Goal: Information Seeking & Learning: Learn about a topic

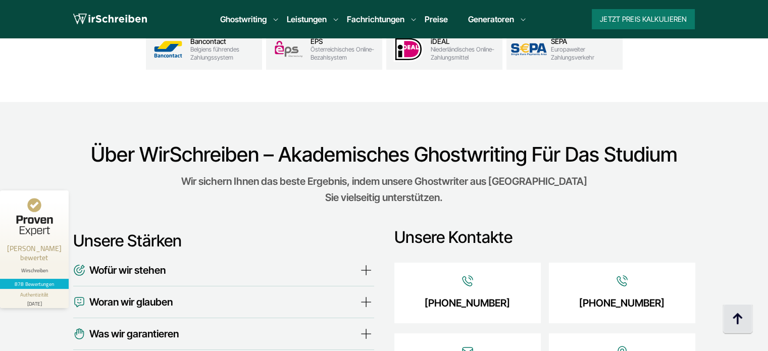
click at [742, 325] on img at bounding box center [737, 319] width 30 height 30
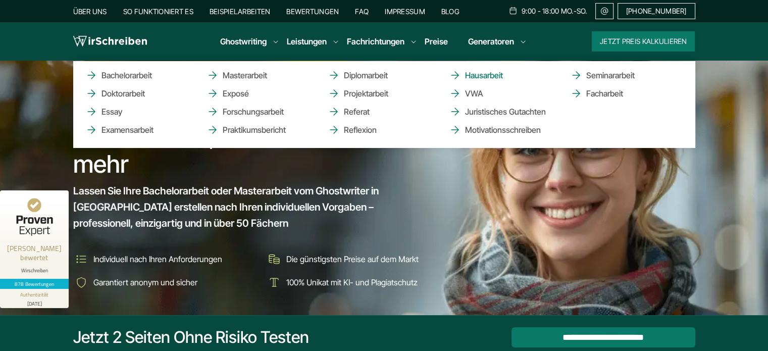
click at [482, 72] on link "Hausarbeit" at bounding box center [499, 75] width 101 height 12
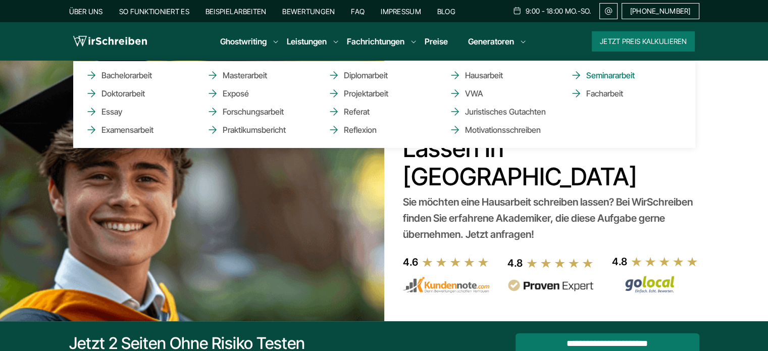
click at [602, 76] on link "Seminararbeit" at bounding box center [620, 75] width 101 height 12
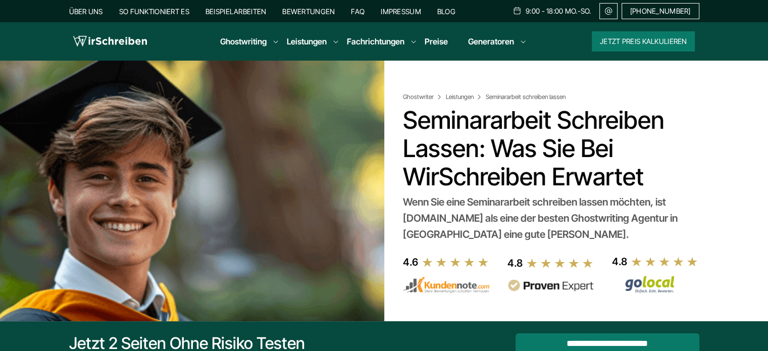
copy div "Wenn Sie eine Seminararbeit schreiben lassen möchten, ist wirschreiben.at als e…"
drag, startPoint x: 528, startPoint y: 234, endPoint x: 400, endPoint y: 208, distance: 130.8
click at [400, 208] on div "Ghostwriter Leistungen Seminararbeit schreiben lassen Seminararbeit schreiben l…" at bounding box center [384, 181] width 646 height 240
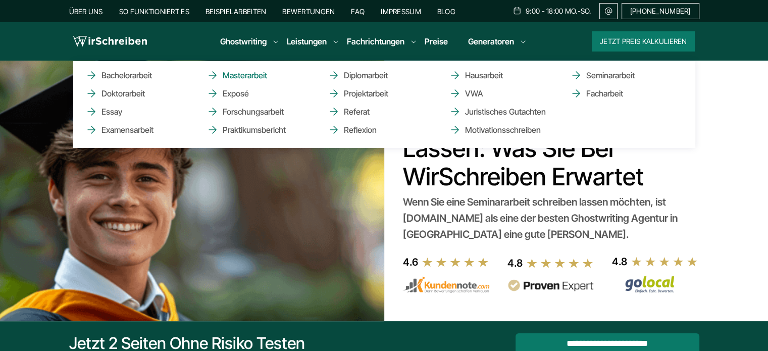
click at [244, 75] on link "Masterarbeit" at bounding box center [256, 75] width 101 height 12
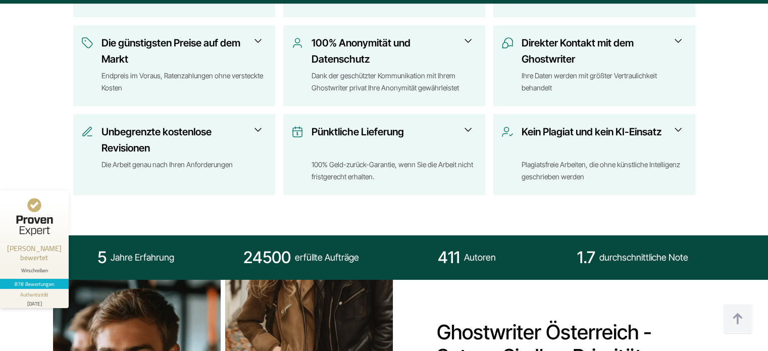
scroll to position [547, 0]
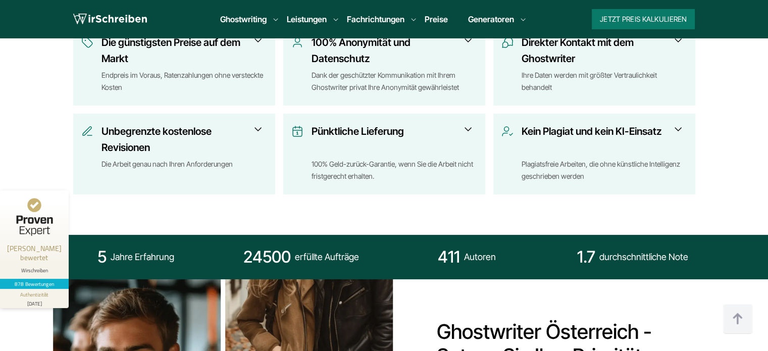
click at [257, 120] on div "Unbegrenzte kostenlose Revisionen Die Arbeit genau nach Ihren Anforderungen Dam…" at bounding box center [174, 154] width 202 height 81
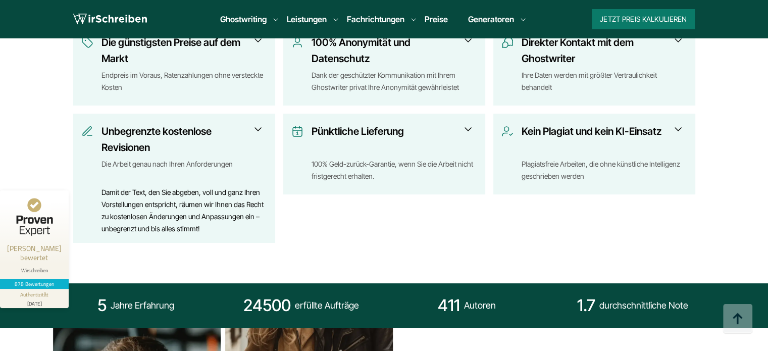
click at [471, 125] on span at bounding box center [468, 129] width 12 height 12
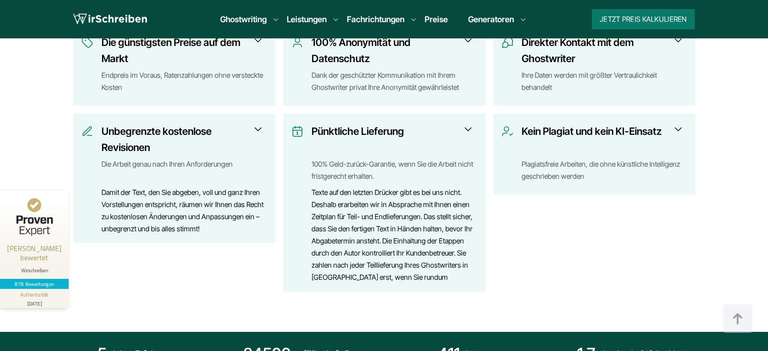
click at [639, 129] on h3 "Kein Plagiat und kein KI-Einsatz" at bounding box center [601, 139] width 159 height 32
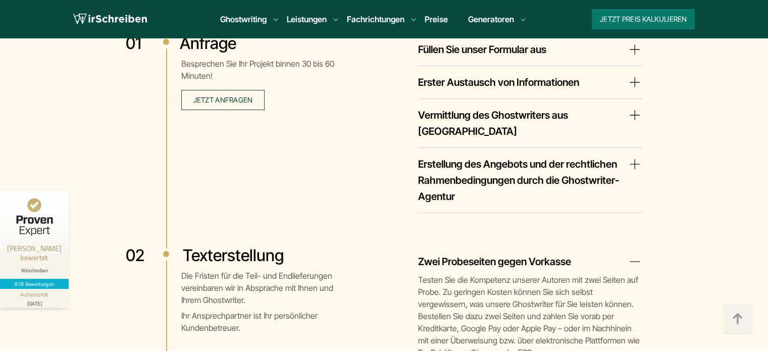
scroll to position [1844, 0]
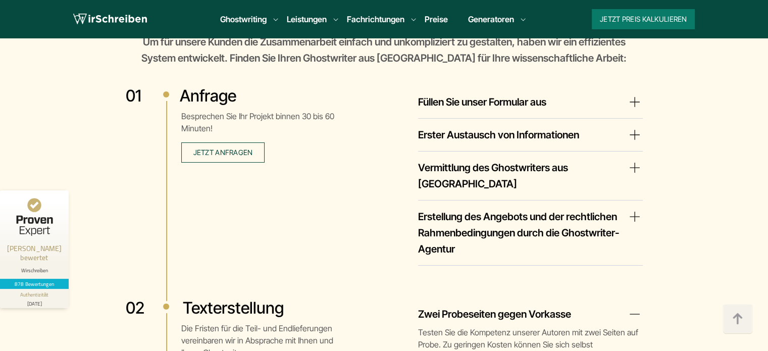
click at [523, 98] on summary "Füllen Sie unser Formular aus" at bounding box center [530, 102] width 225 height 16
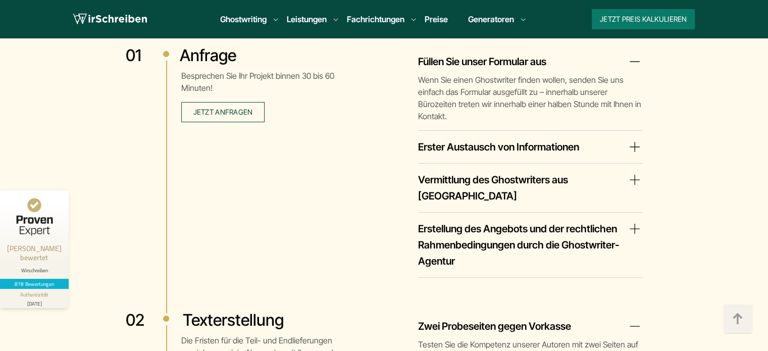
click at [526, 139] on summary "Erster Austausch von Informationen" at bounding box center [530, 147] width 225 height 16
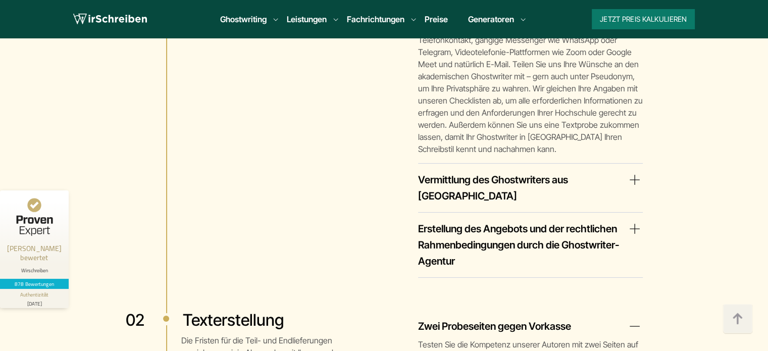
click at [531, 172] on summary "Vermittlung des Ghostwriters aus Österreich" at bounding box center [530, 188] width 225 height 32
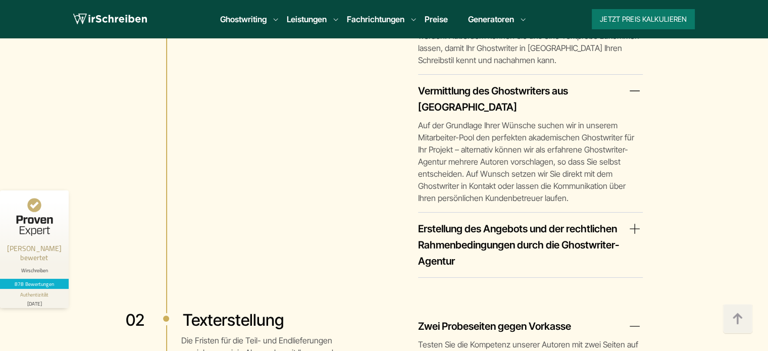
click at [531, 221] on summary "Erstellung des Angebots und der rechtlichen Rahmenbedingungen durch die Ghostwr…" at bounding box center [530, 245] width 225 height 48
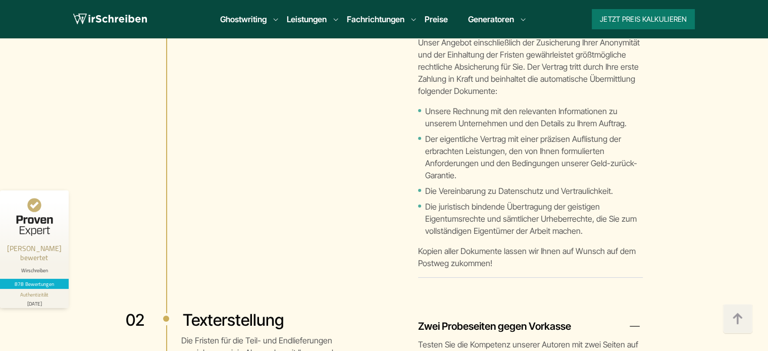
scroll to position [2573, 0]
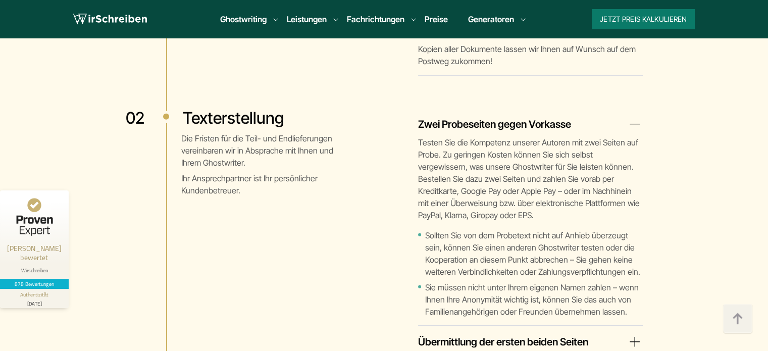
click at [496, 136] on p "Testen Sie die Kompetenz unserer Autoren mit zwei Seiten auf Probe. Zu geringen…" at bounding box center [530, 178] width 225 height 85
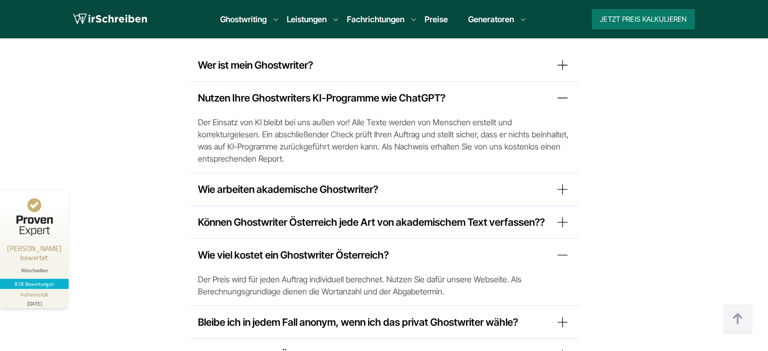
scroll to position [9115, 0]
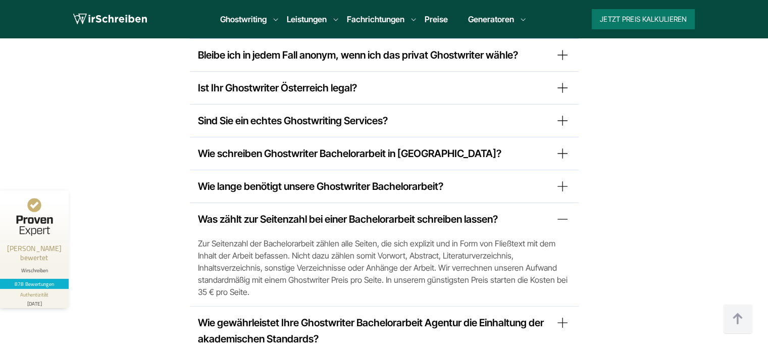
click at [236, 237] on span "Zur Seitenzahl der Bachelorarbeit zählen alle Seiten, die sich explizit und in …" at bounding box center [384, 267] width 373 height 61
click at [271, 237] on span "Zur Seitenzahl der Bachelorarbeit zählen alle Seiten, die sich explizit und in …" at bounding box center [384, 267] width 373 height 61
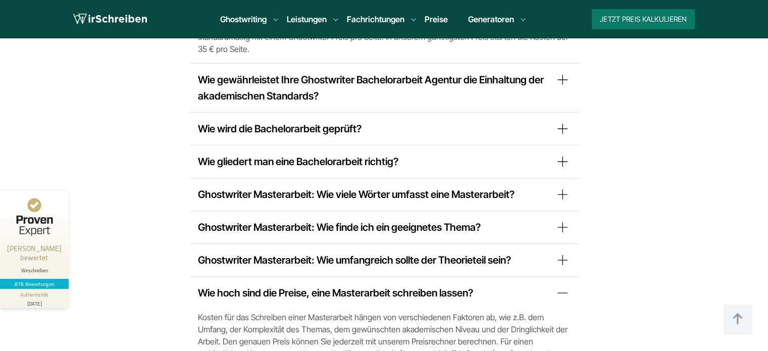
scroll to position [1040, 0]
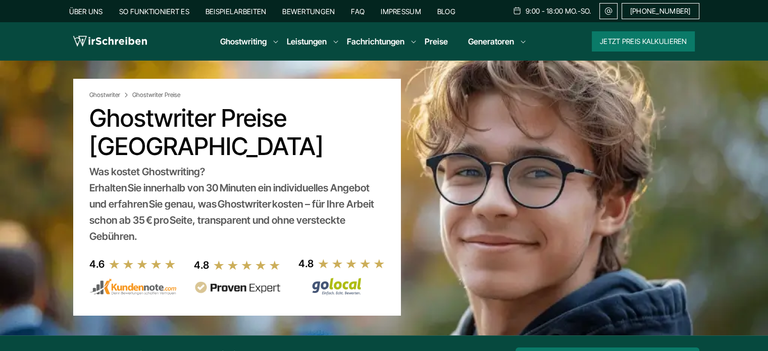
click at [357, 158] on h1 "Ghostwriter Preise Österreich" at bounding box center [236, 132] width 295 height 57
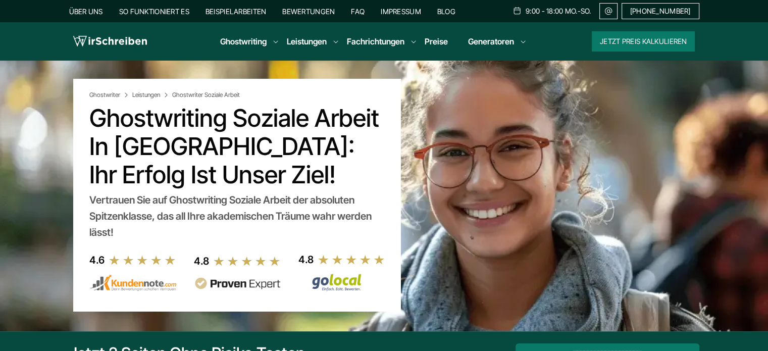
drag, startPoint x: 0, startPoint y: 0, endPoint x: 411, endPoint y: 167, distance: 444.1
click at [416, 169] on section "Ghostwriter Leistungen Ghostwriter Soziale Arbeit Ghostwriting Soziale Arbeit i…" at bounding box center [384, 196] width 768 height 271
